Goal: Register for event/course

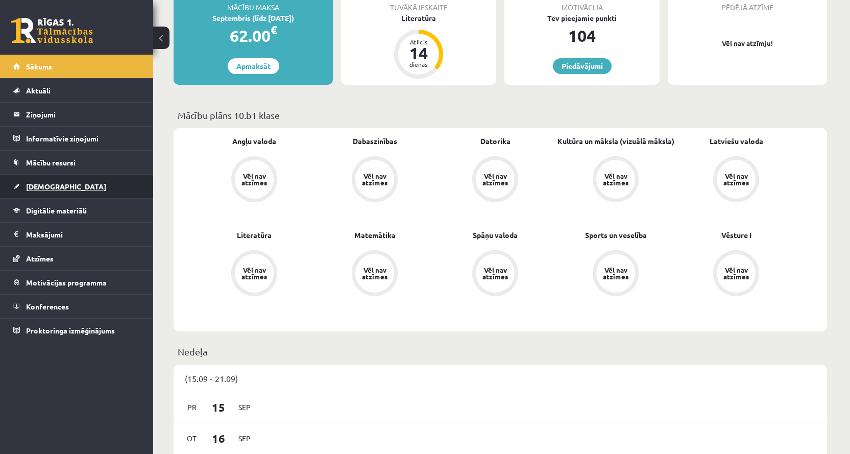
scroll to position [204, 0]
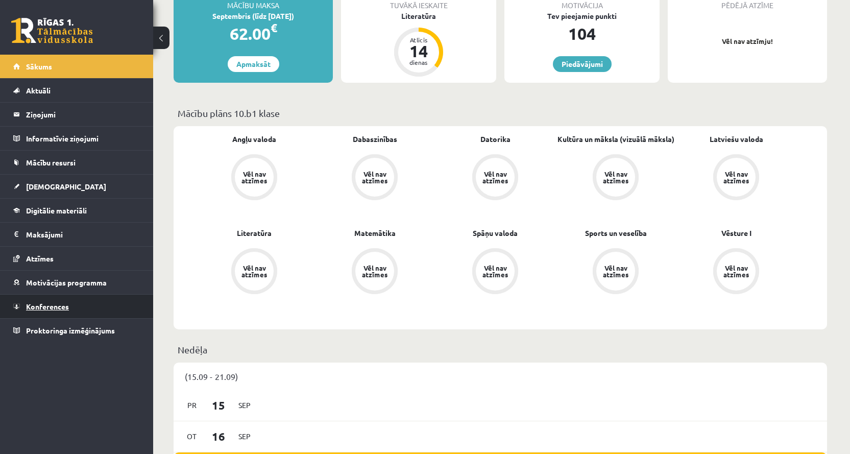
click at [65, 304] on span "Konferences" at bounding box center [47, 306] width 43 height 9
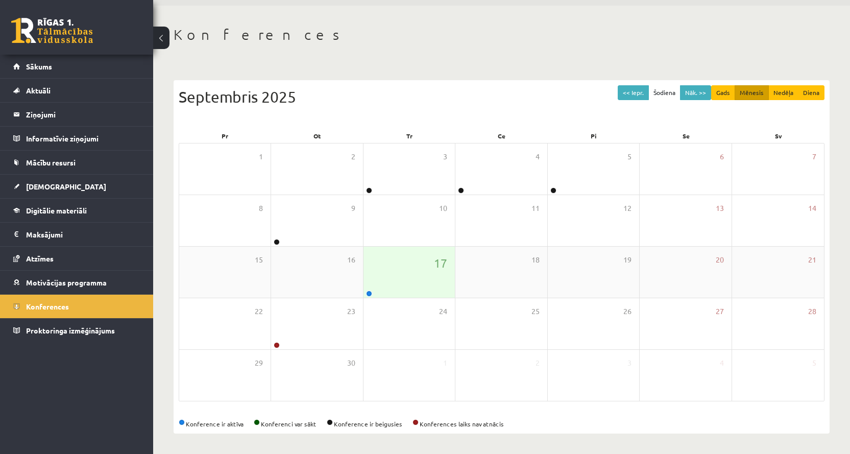
scroll to position [34, 0]
click at [368, 291] on link at bounding box center [369, 293] width 6 height 6
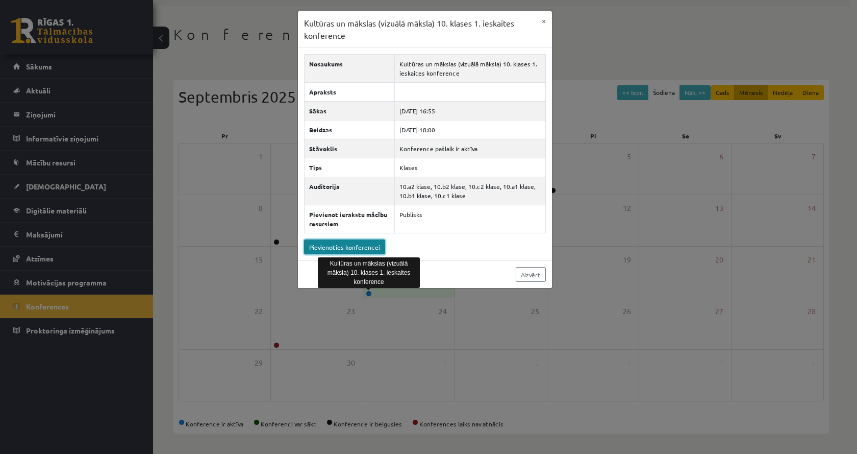
click at [356, 241] on link "Pievienoties konferencei" at bounding box center [344, 246] width 81 height 15
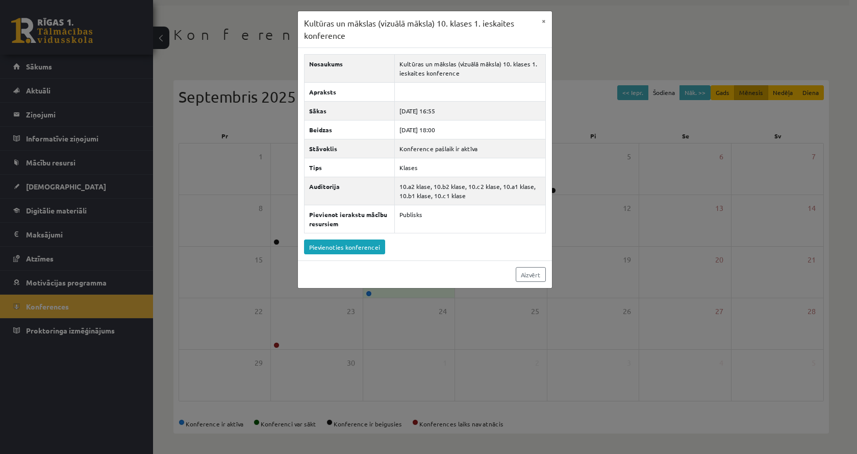
click at [239, 140] on div "Kultūras un mākslas (vizuālā māksla) 10. klases 1. ieskaites konference × Nosau…" at bounding box center [428, 227] width 857 height 454
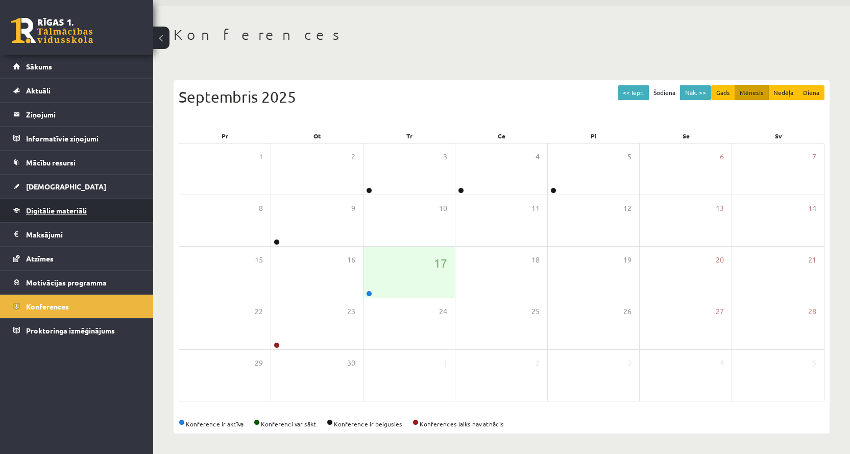
click at [69, 212] on span "Digitālie materiāli" at bounding box center [56, 210] width 61 height 9
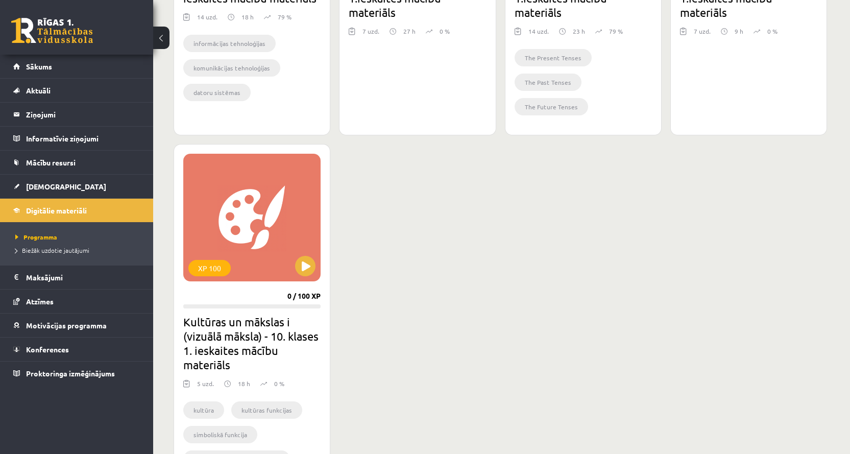
scroll to position [493, 0]
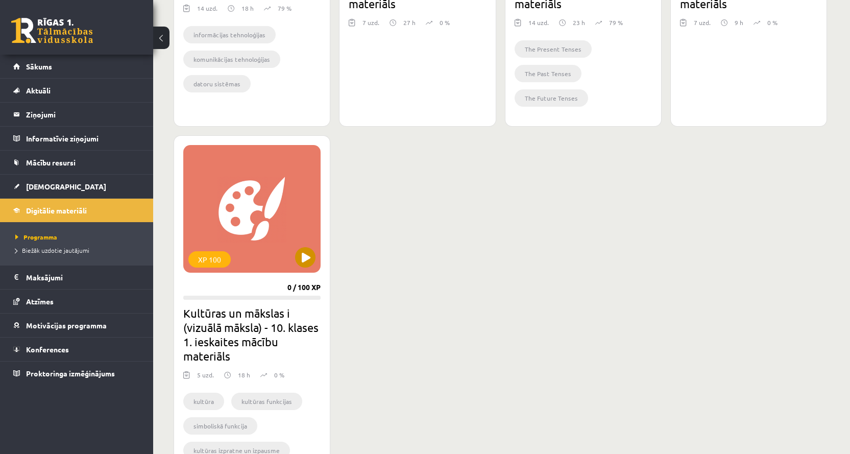
click at [250, 223] on div "XP 100" at bounding box center [251, 209] width 137 height 128
click at [290, 236] on div "XP 100" at bounding box center [251, 209] width 137 height 128
